Goal: Information Seeking & Learning: Understand process/instructions

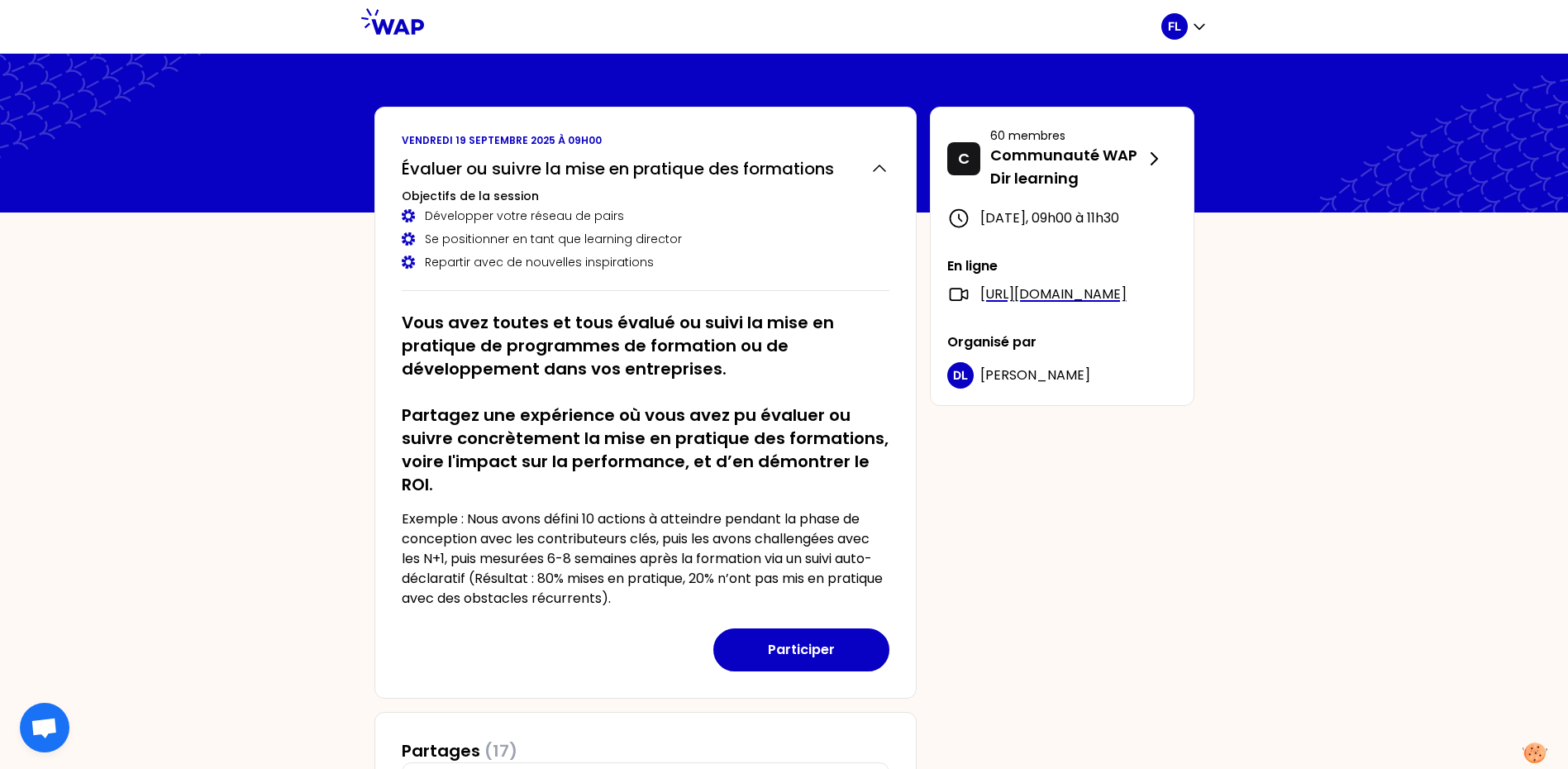
scroll to position [191, 0]
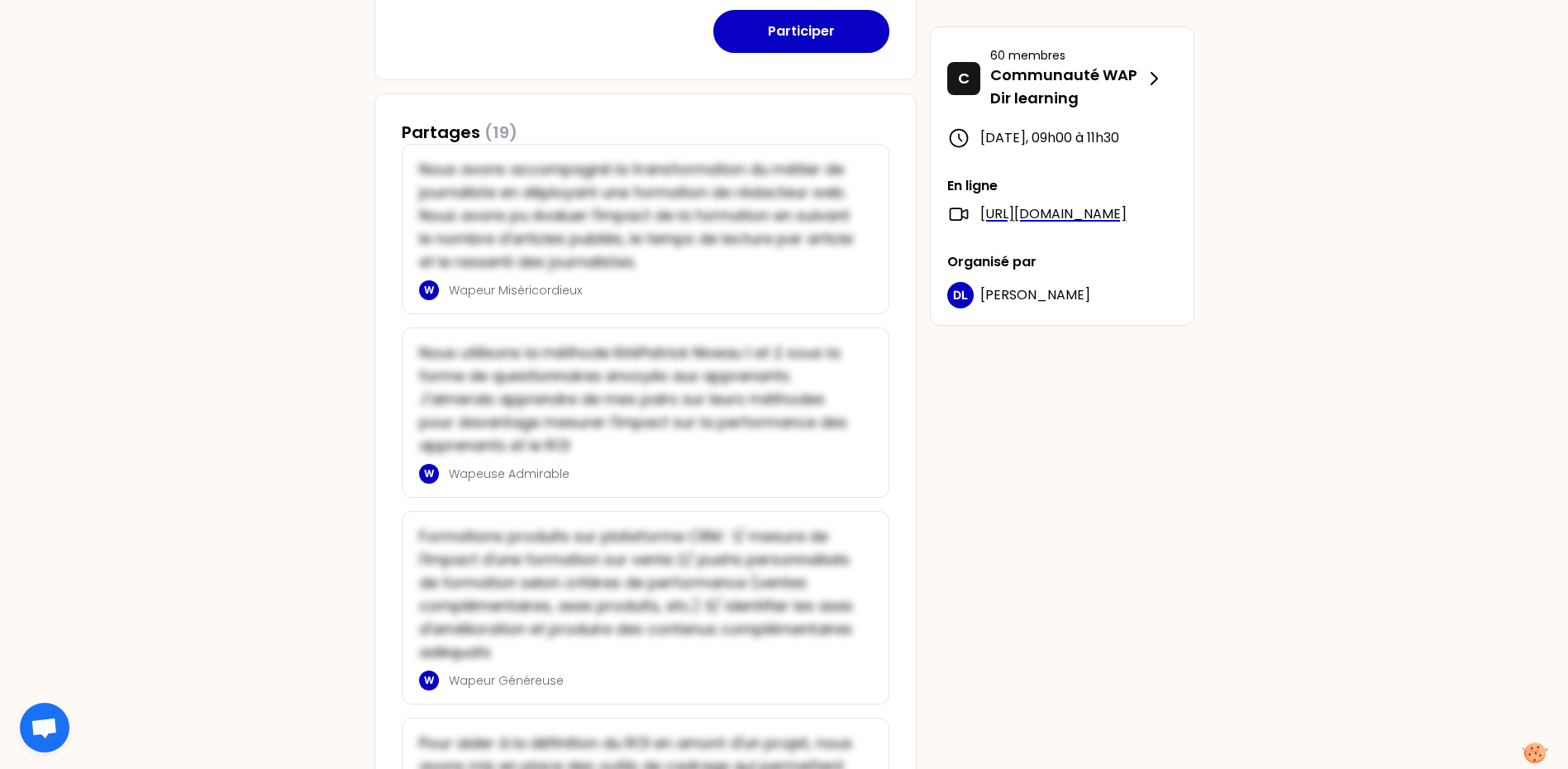
scroll to position [620, 0]
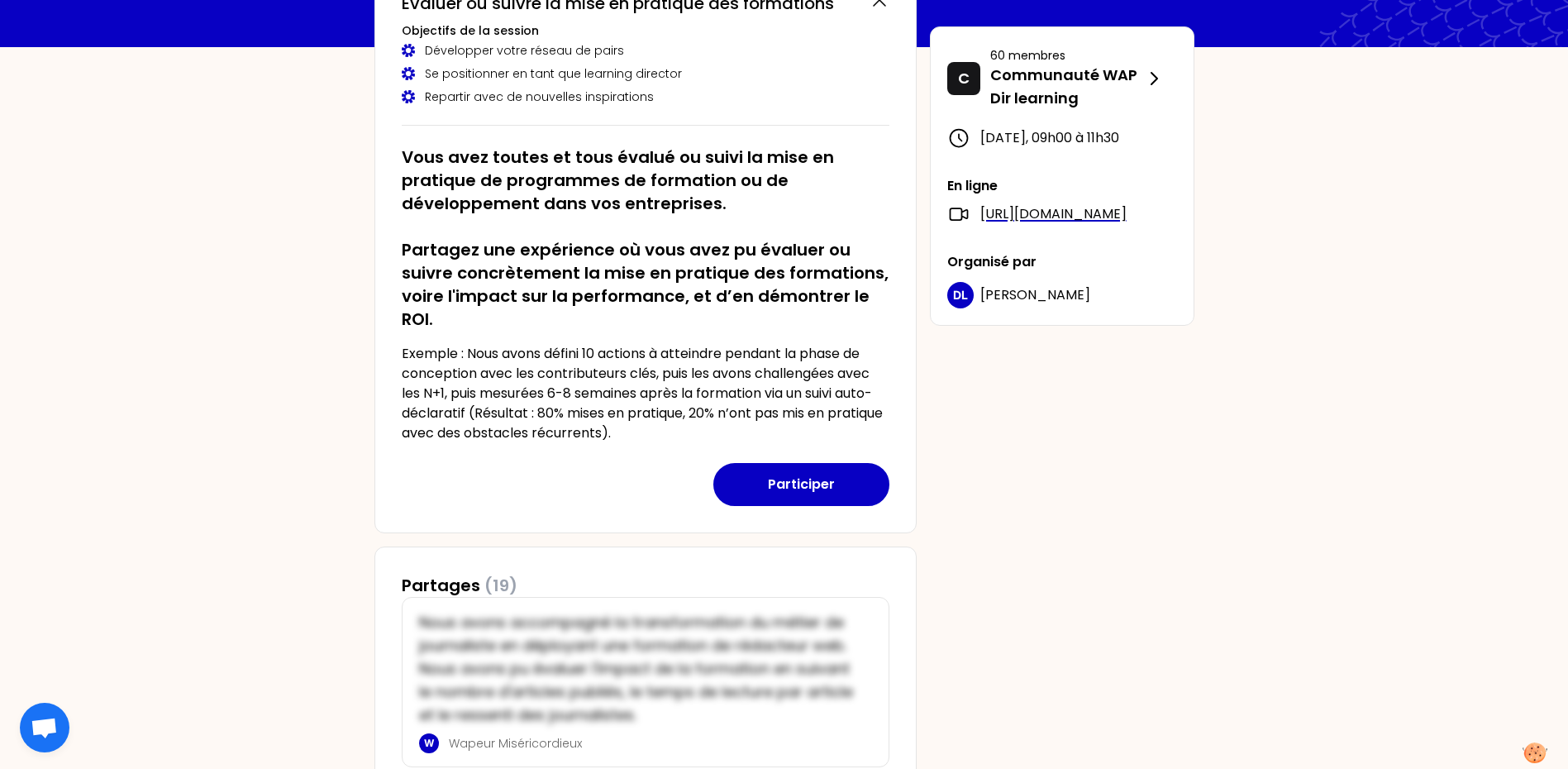
scroll to position [133, 0]
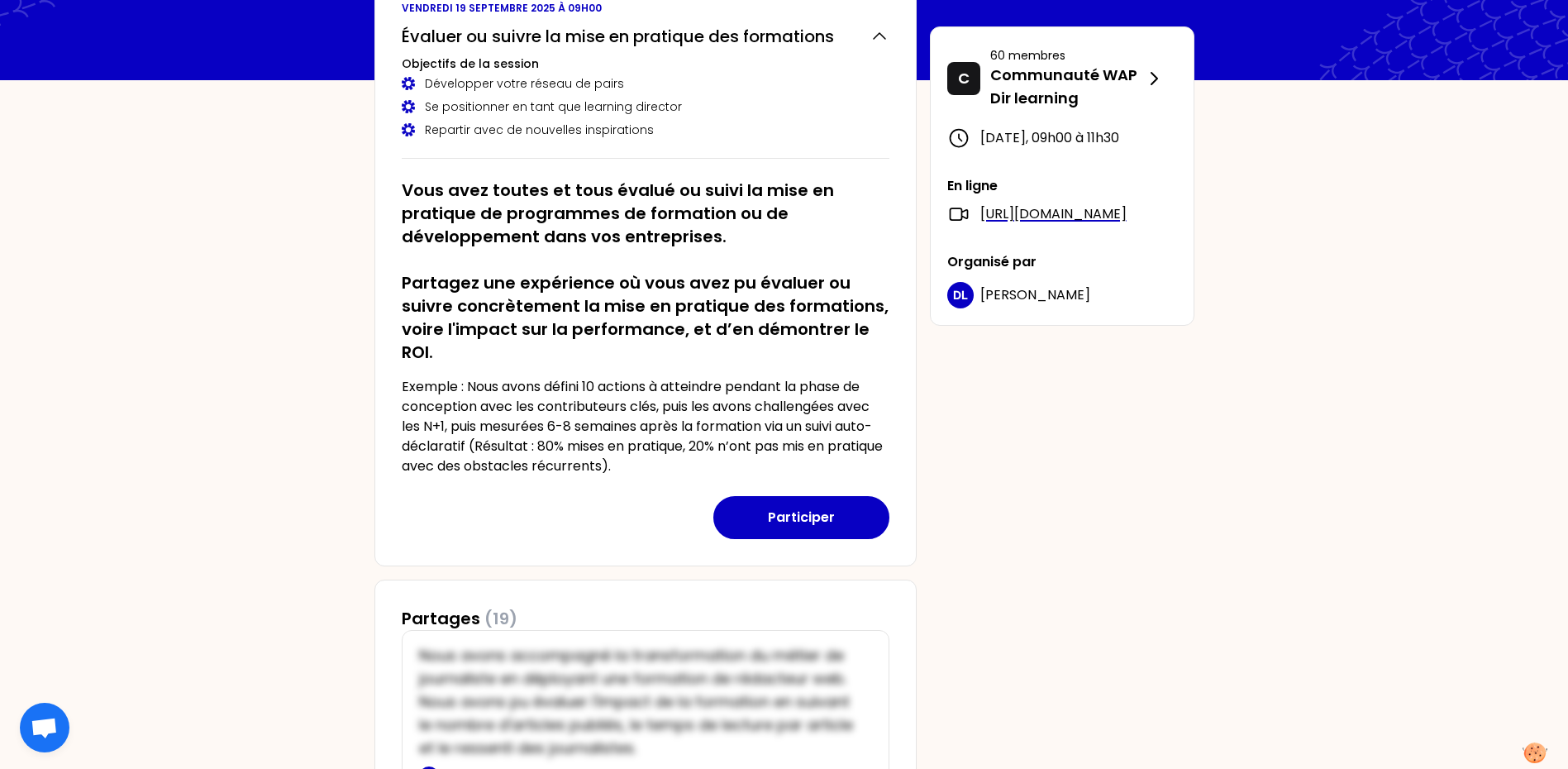
click at [669, 462] on p "Exemple : Nous avons défini 10 actions à atteindre pendant la phase de concepti…" at bounding box center [645, 427] width 488 height 100
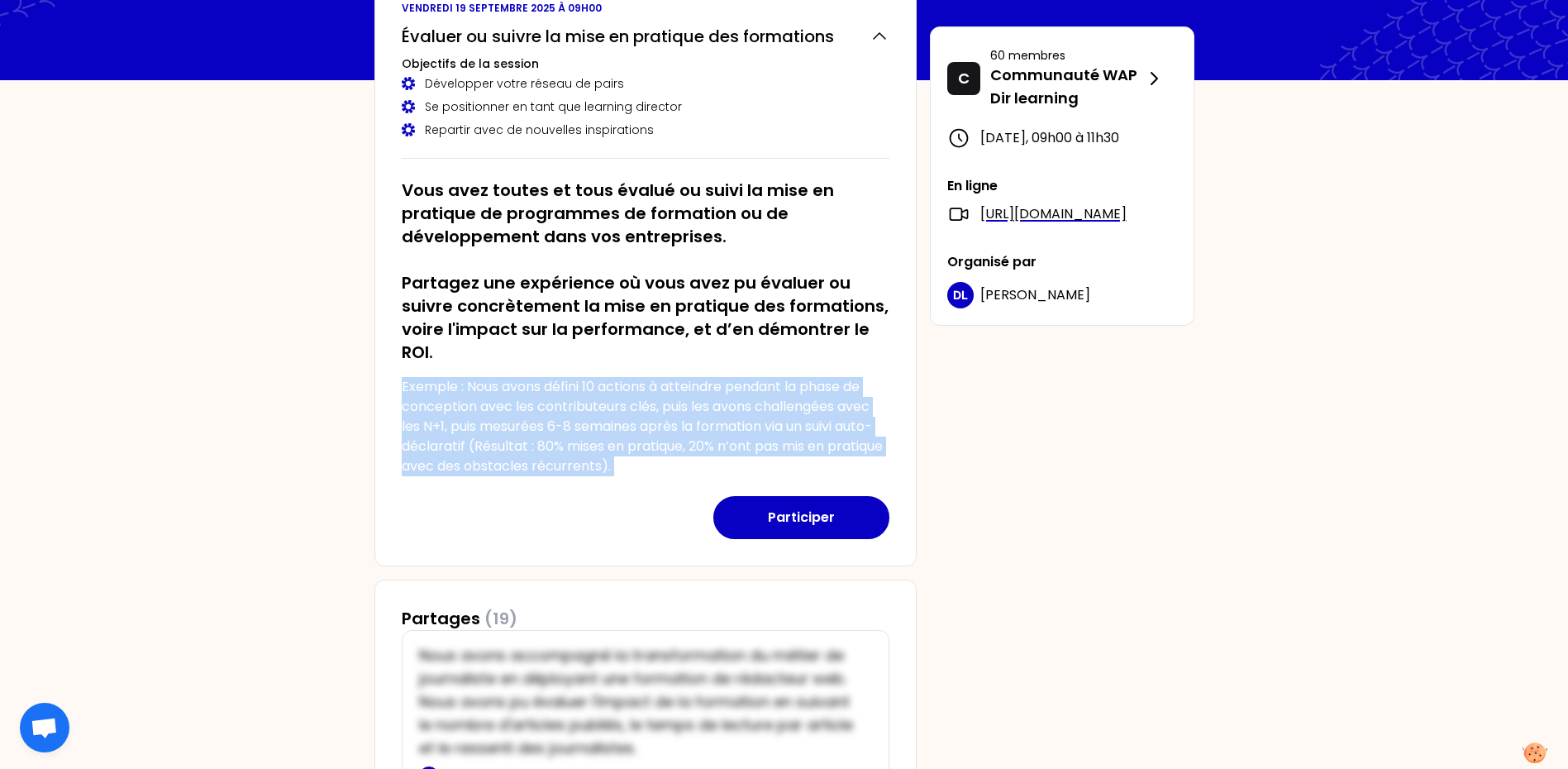
click at [669, 462] on p "Exemple : Nous avons défini 10 actions à atteindre pendant la phase de concepti…" at bounding box center [645, 427] width 488 height 100
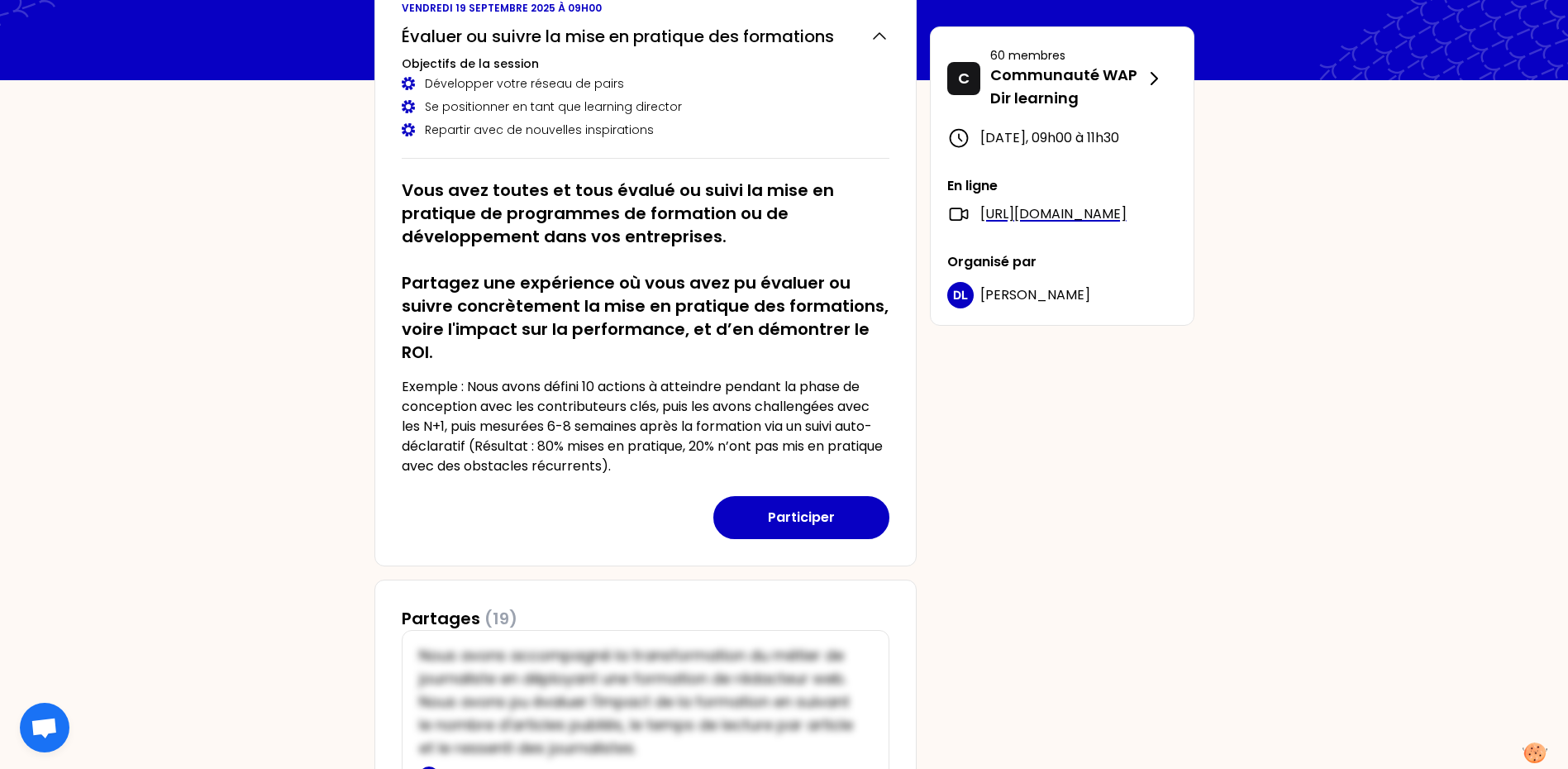
click at [669, 462] on p "Exemple : Nous avons défini 10 actions à atteindre pendant la phase de concepti…" at bounding box center [645, 427] width 488 height 100
click at [650, 460] on p "Exemple : Nous avons défini 10 actions à atteindre pendant la phase de concepti…" at bounding box center [645, 427] width 488 height 100
drag, startPoint x: 650, startPoint y: 460, endPoint x: 725, endPoint y: 444, distance: 76.7
click at [725, 444] on p "Exemple : Nous avons défini 10 actions à atteindre pendant la phase de concepti…" at bounding box center [645, 427] width 488 height 100
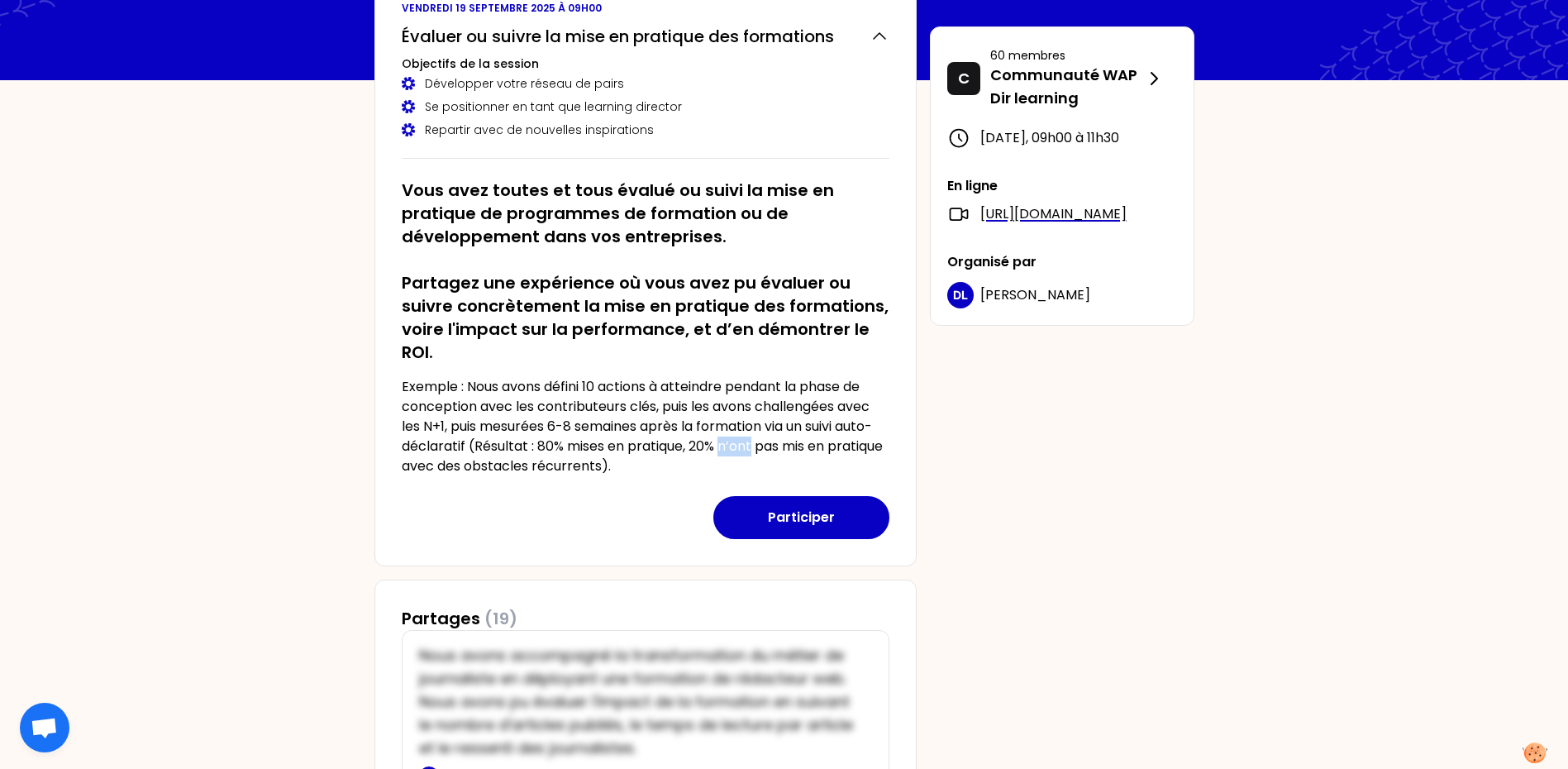
click at [725, 444] on p "Exemple : Nous avons défini 10 actions à atteindre pendant la phase de concepti…" at bounding box center [645, 427] width 488 height 100
click at [577, 432] on p "Exemple : Nous avons défini 10 actions à atteindre pendant la phase de concepti…" at bounding box center [645, 427] width 488 height 100
